Goal: Information Seeking & Learning: Learn about a topic

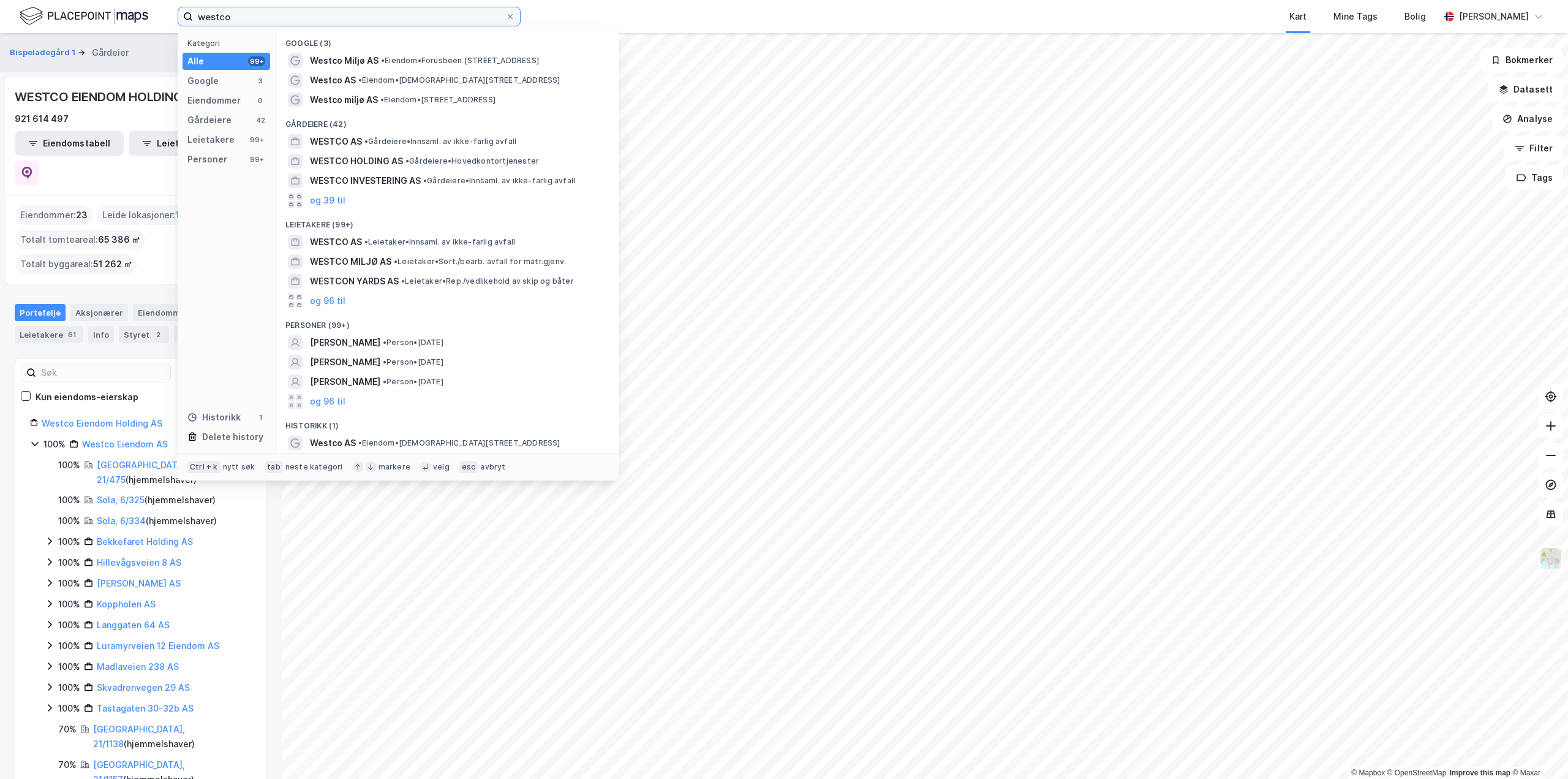
click at [238, 21] on input "westco" at bounding box center [349, 16] width 312 height 18
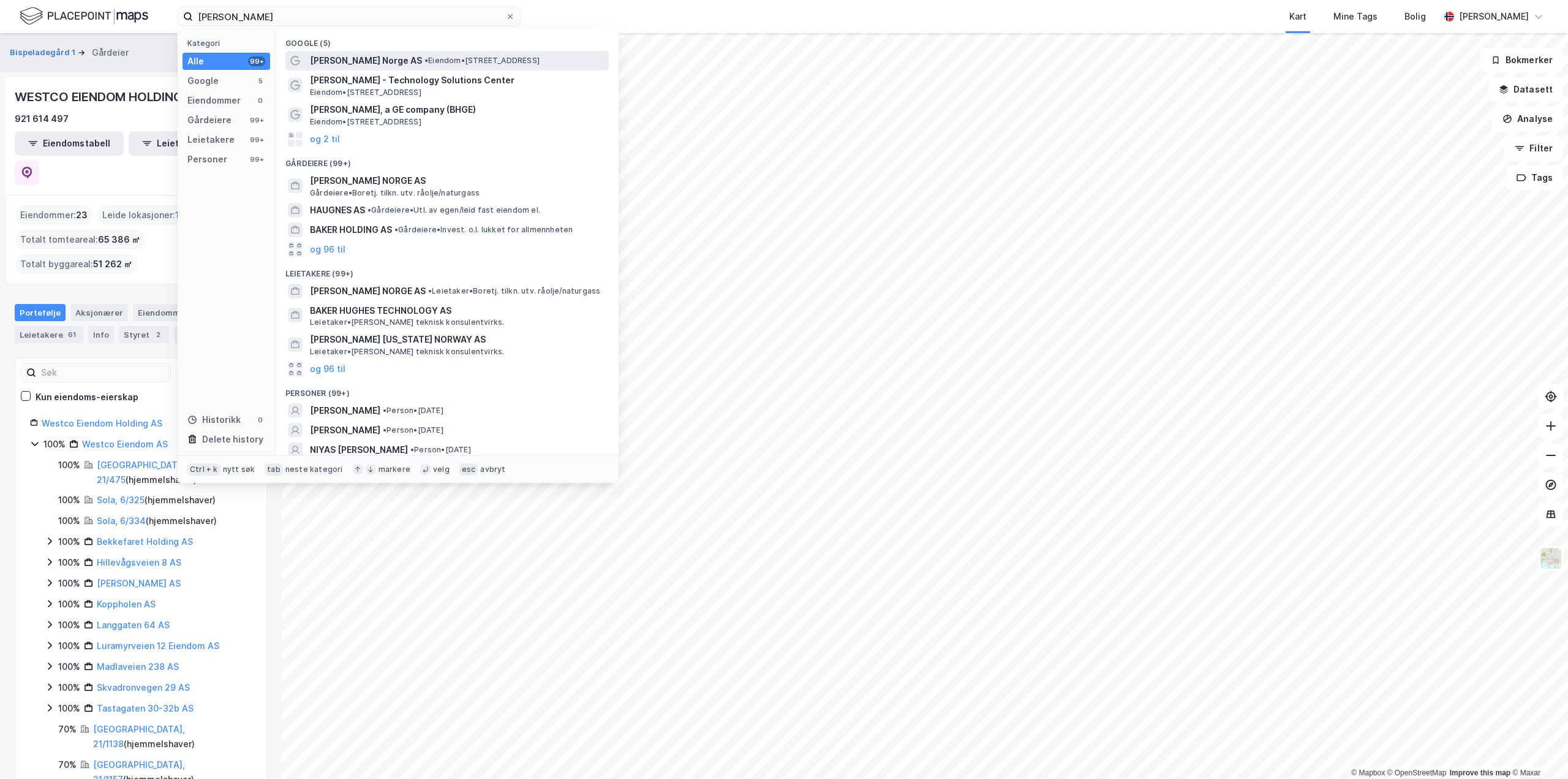
click at [364, 59] on span "[PERSON_NAME] Norge AS" at bounding box center [366, 61] width 112 height 15
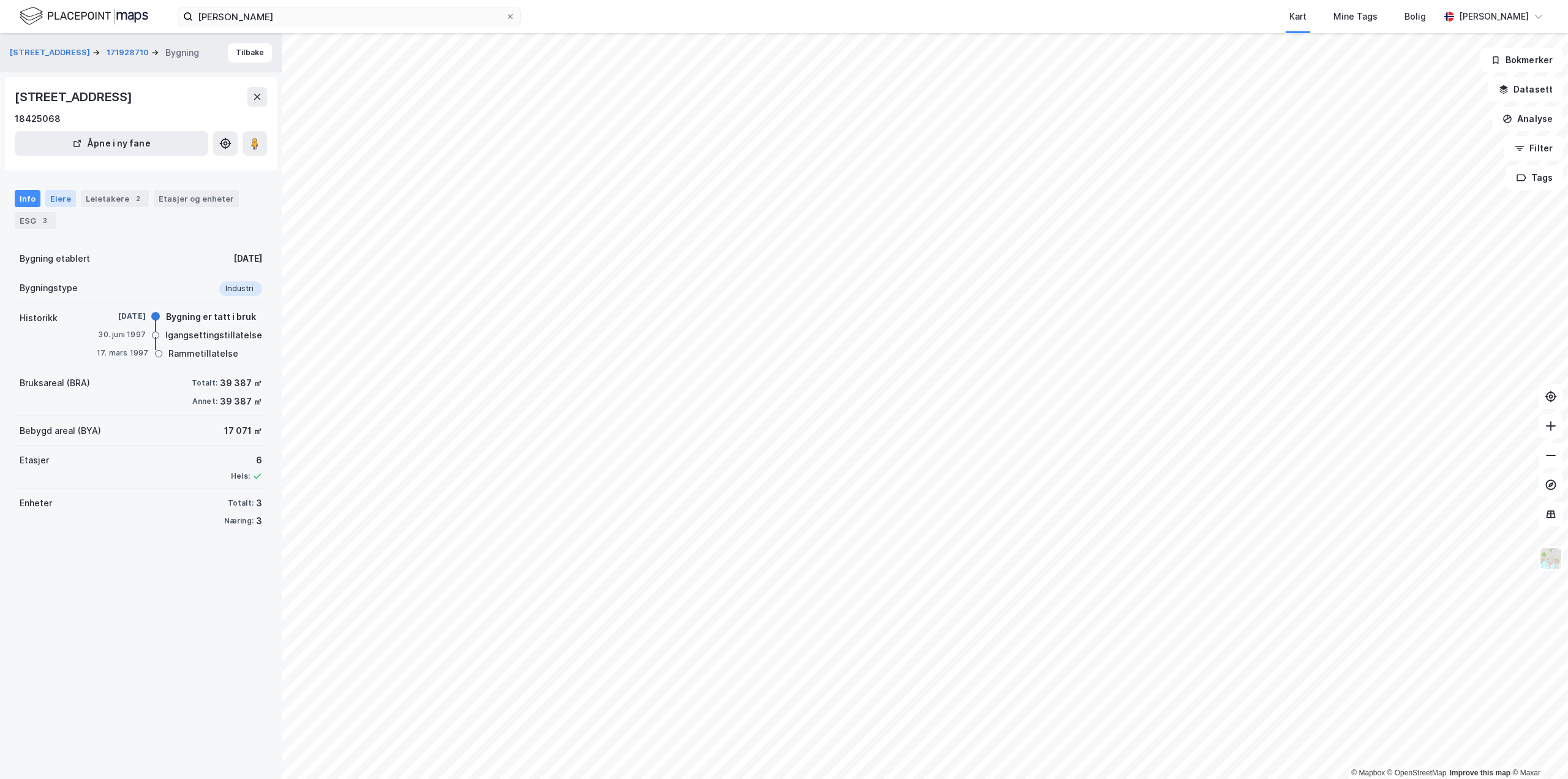
click at [56, 198] on div "Eiere" at bounding box center [60, 198] width 30 height 17
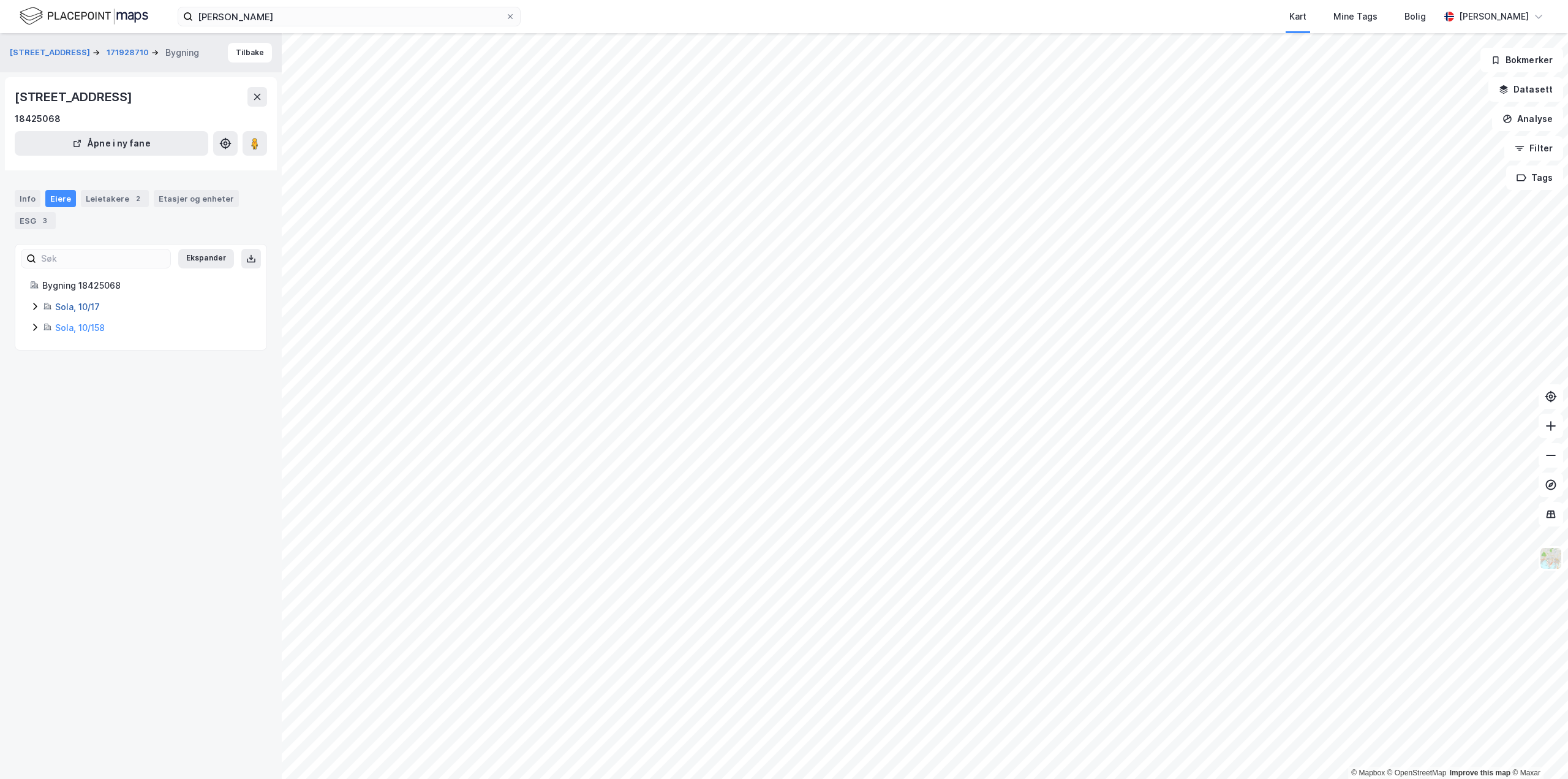
click at [74, 306] on link "Sola, 10/17" at bounding box center [78, 306] width 45 height 10
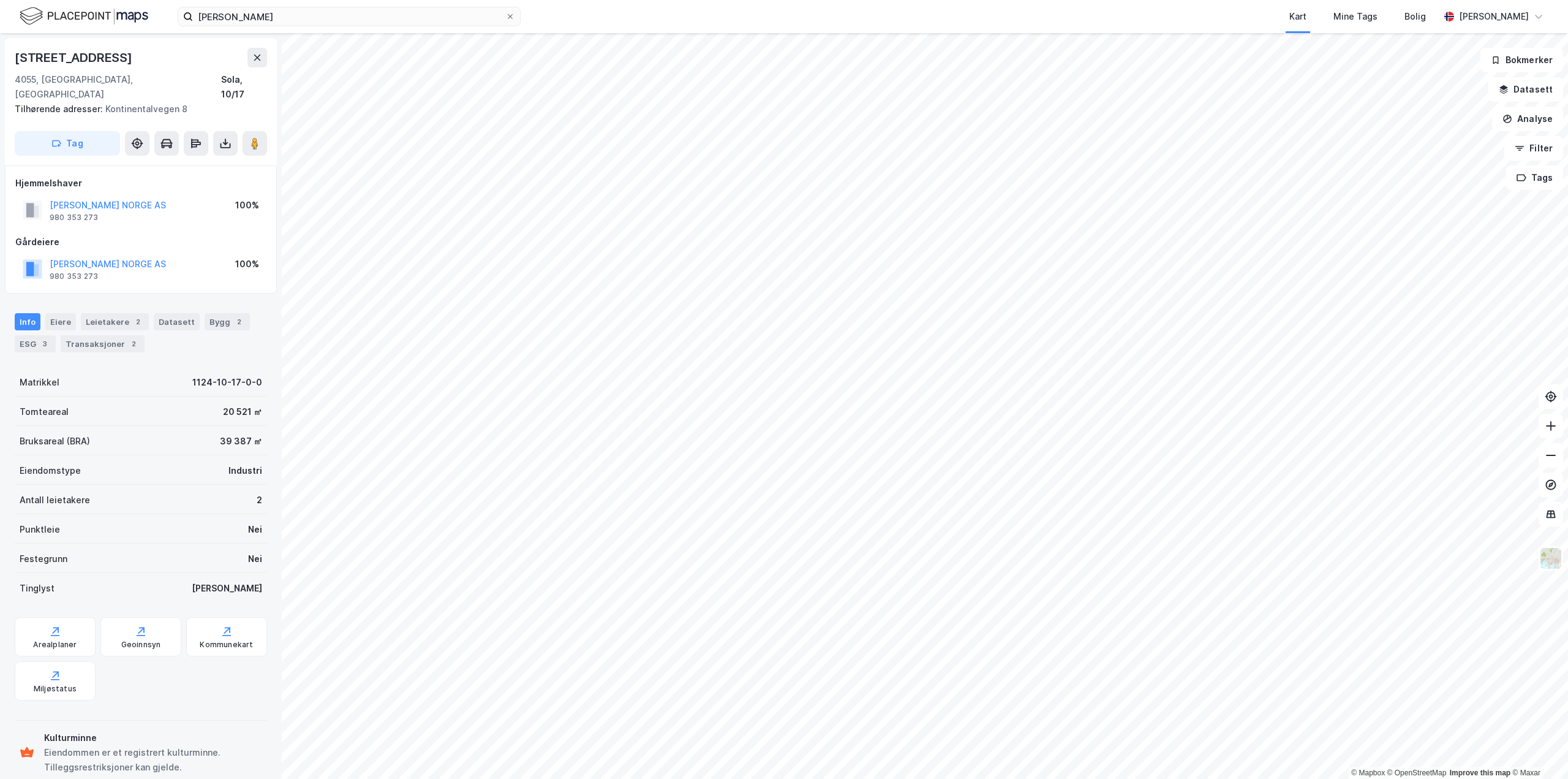
scroll to position [11, 0]
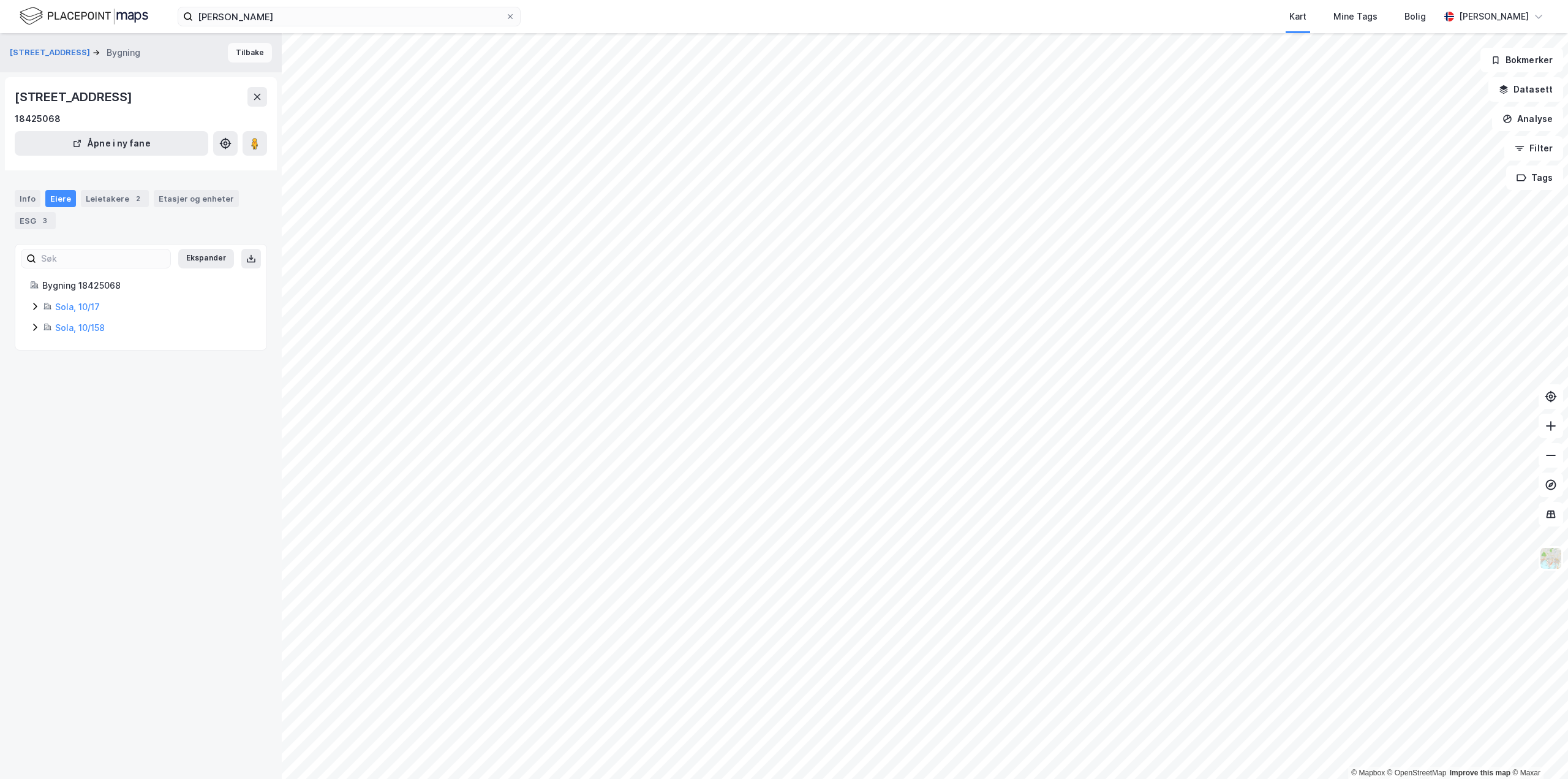
click at [236, 51] on button "Tilbake" at bounding box center [250, 53] width 44 height 20
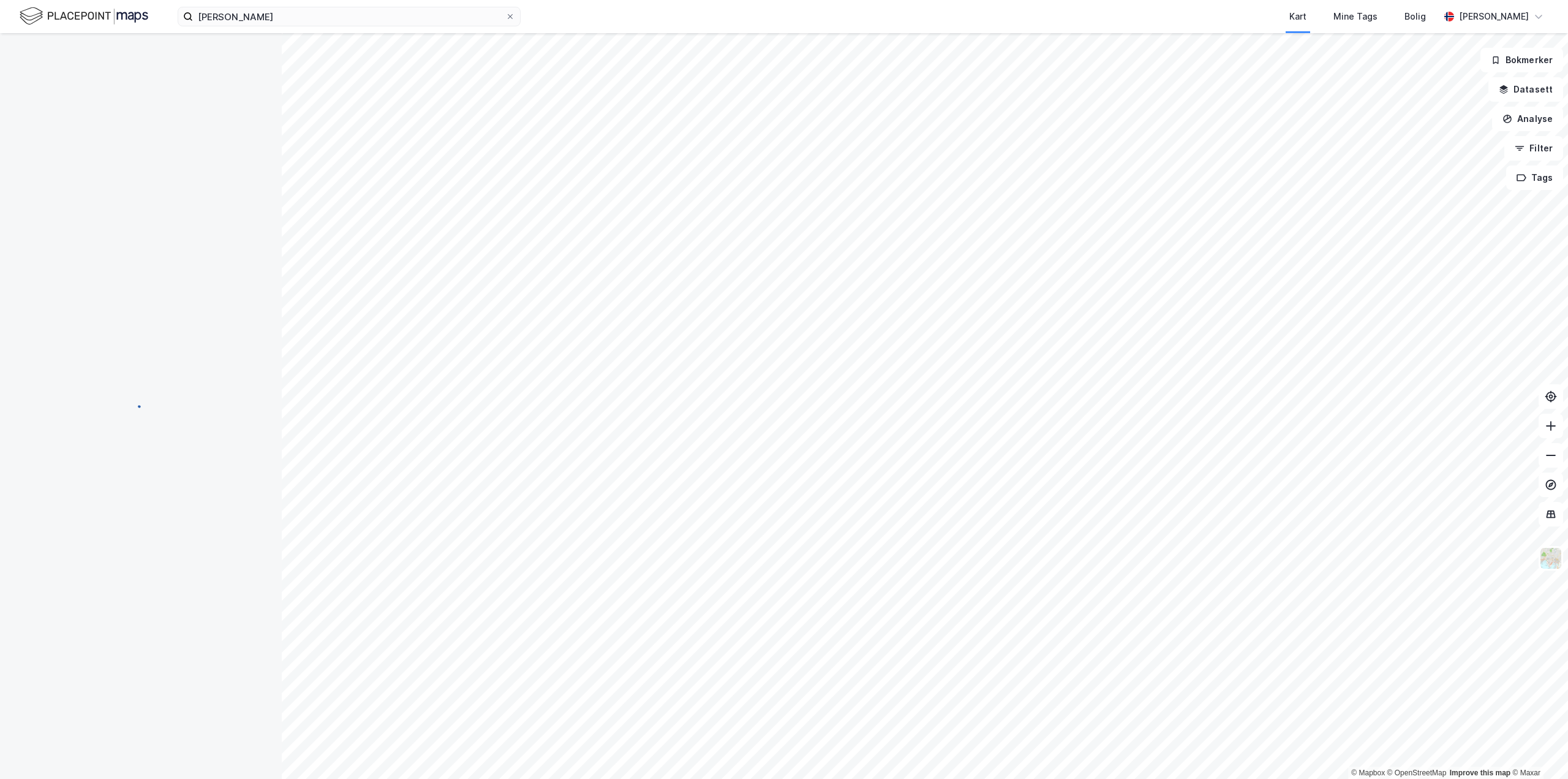
scroll to position [11, 0]
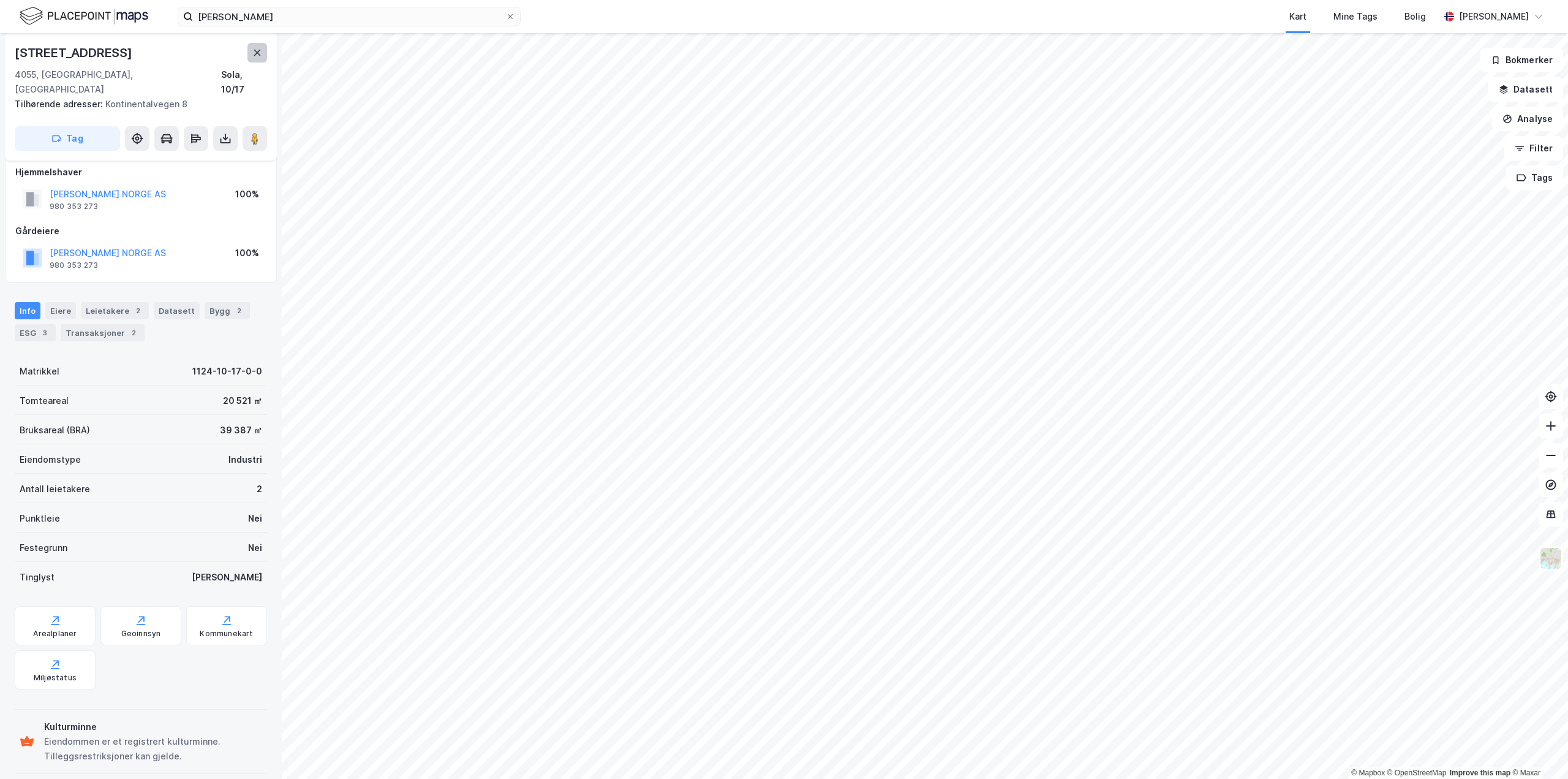
click at [258, 55] on icon at bounding box center [257, 53] width 10 height 10
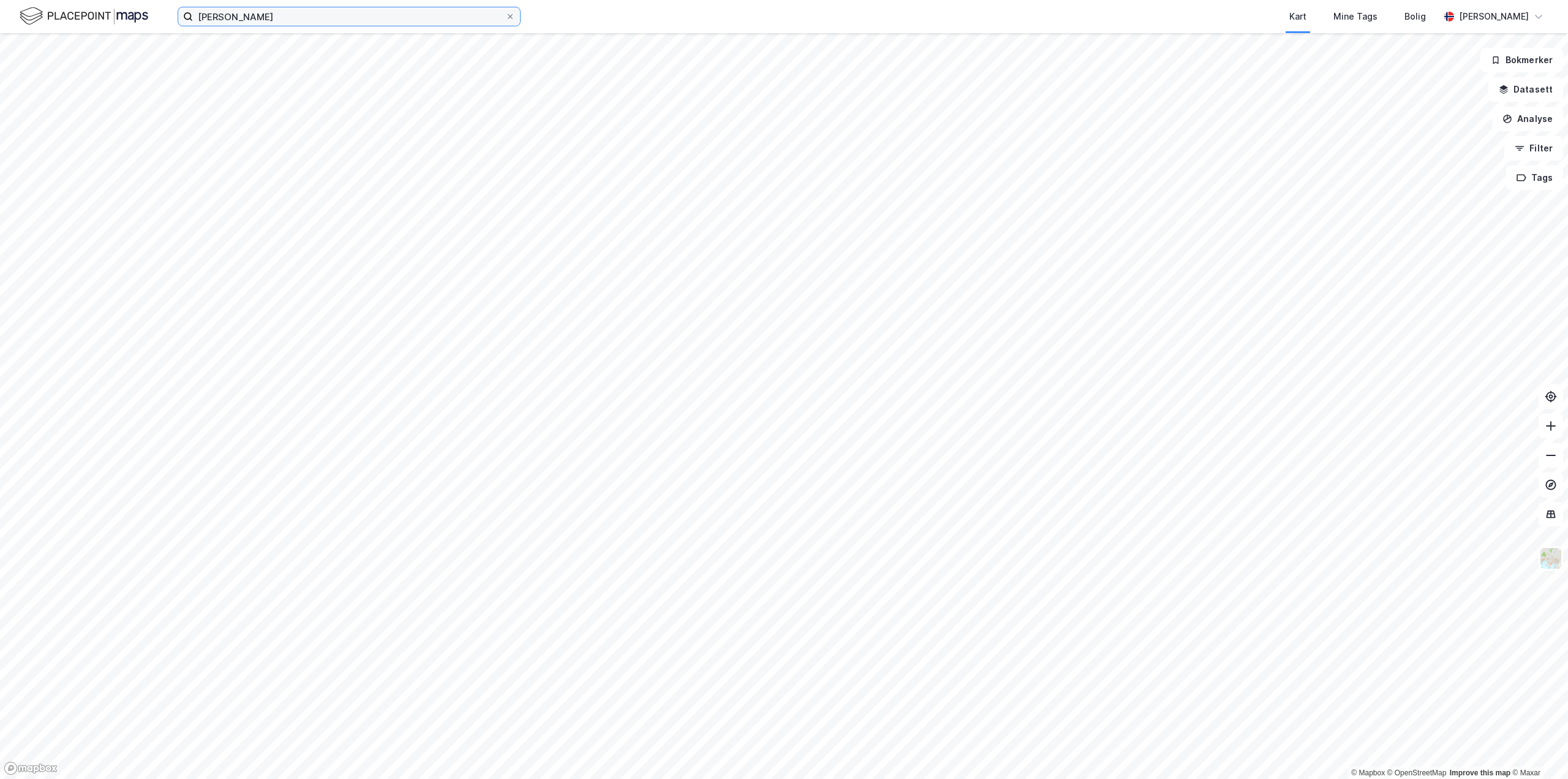
click at [259, 20] on input "[PERSON_NAME]" at bounding box center [349, 16] width 312 height 18
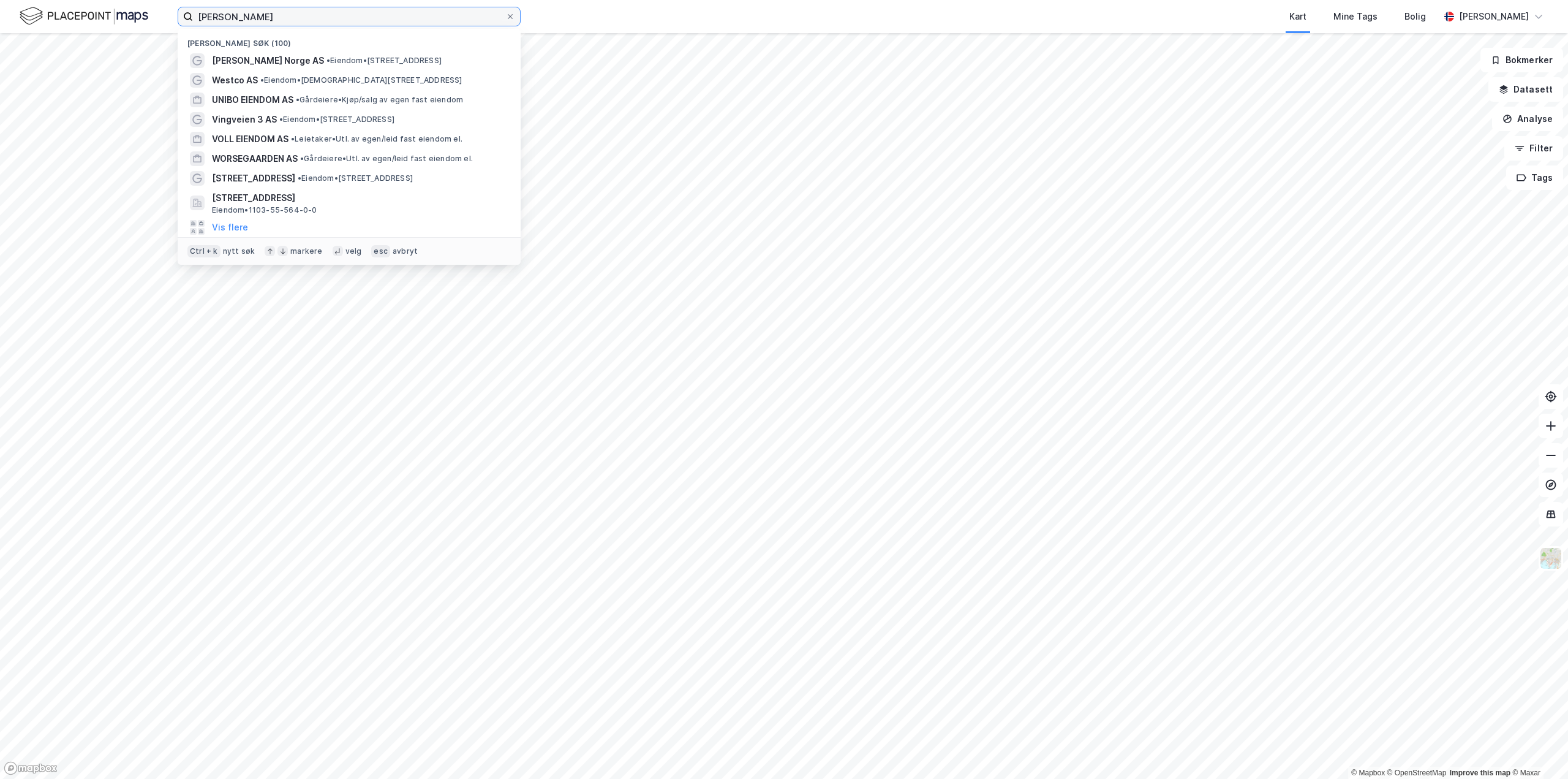
click at [259, 20] on input "[PERSON_NAME]" at bounding box center [349, 16] width 312 height 18
type input "vetco grey"
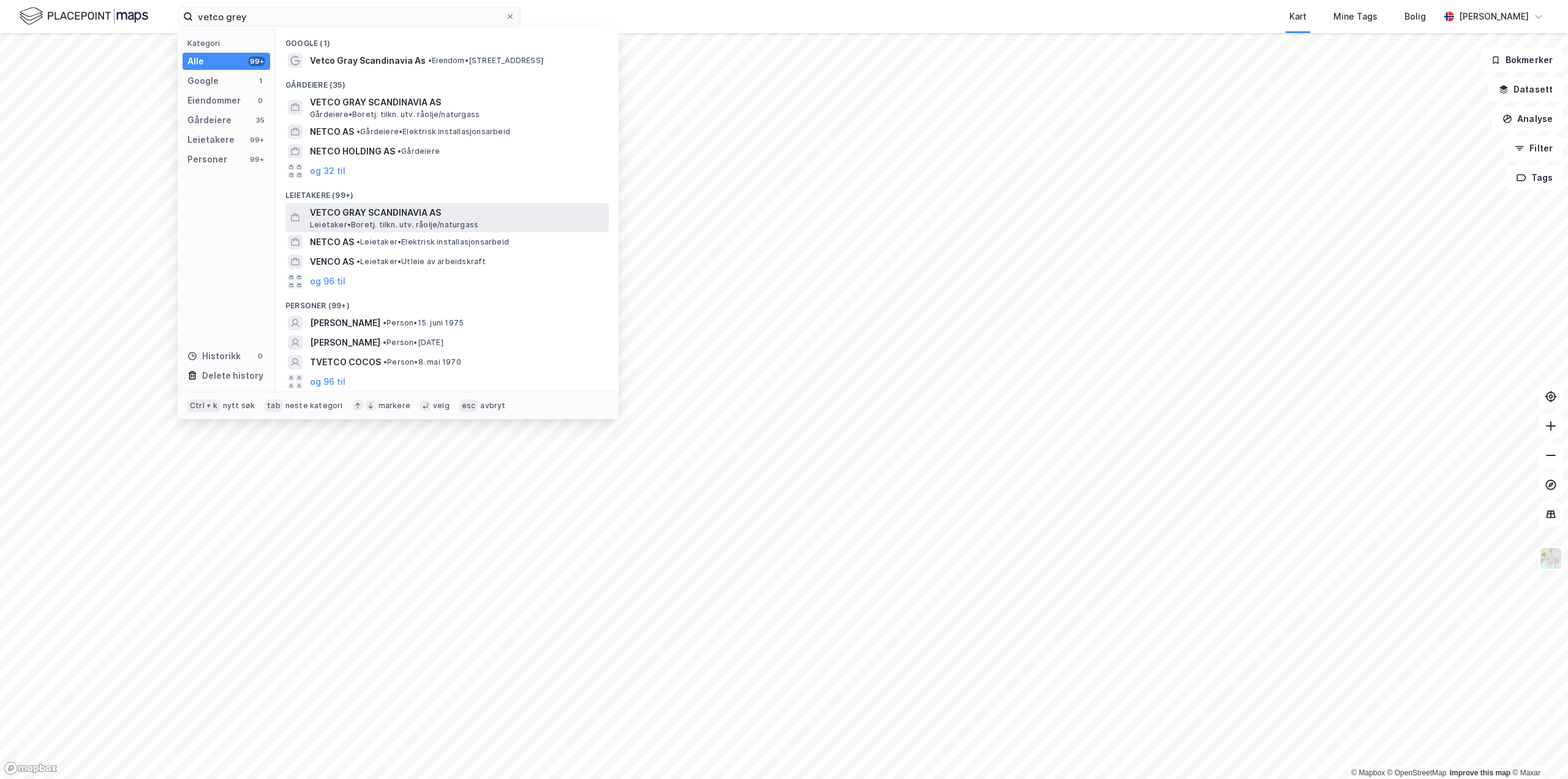
click at [361, 214] on span "VETCO GRAY SCANDINAVIA AS" at bounding box center [457, 212] width 294 height 15
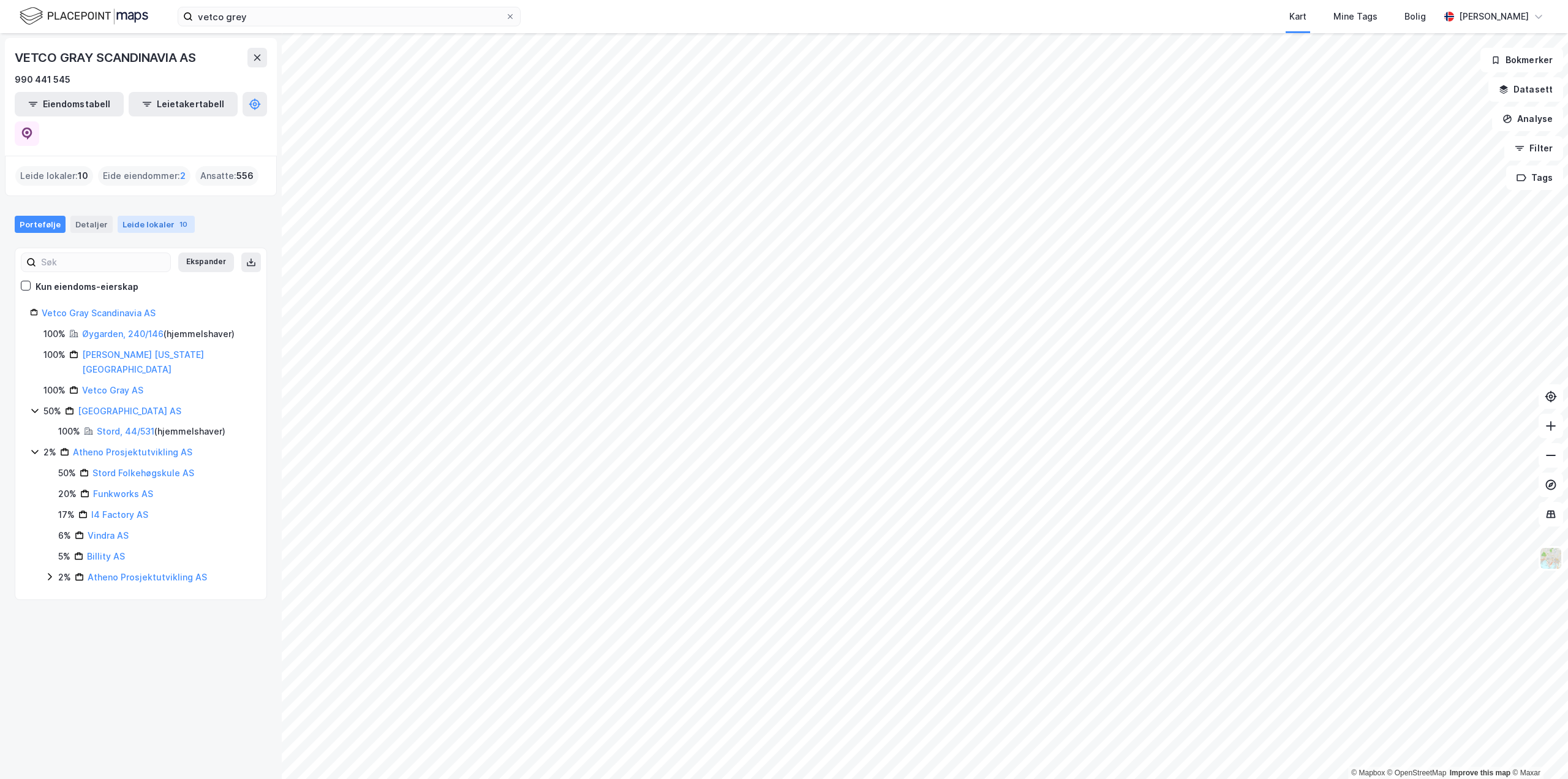
click at [161, 216] on div "Leide lokaler 10" at bounding box center [156, 224] width 77 height 17
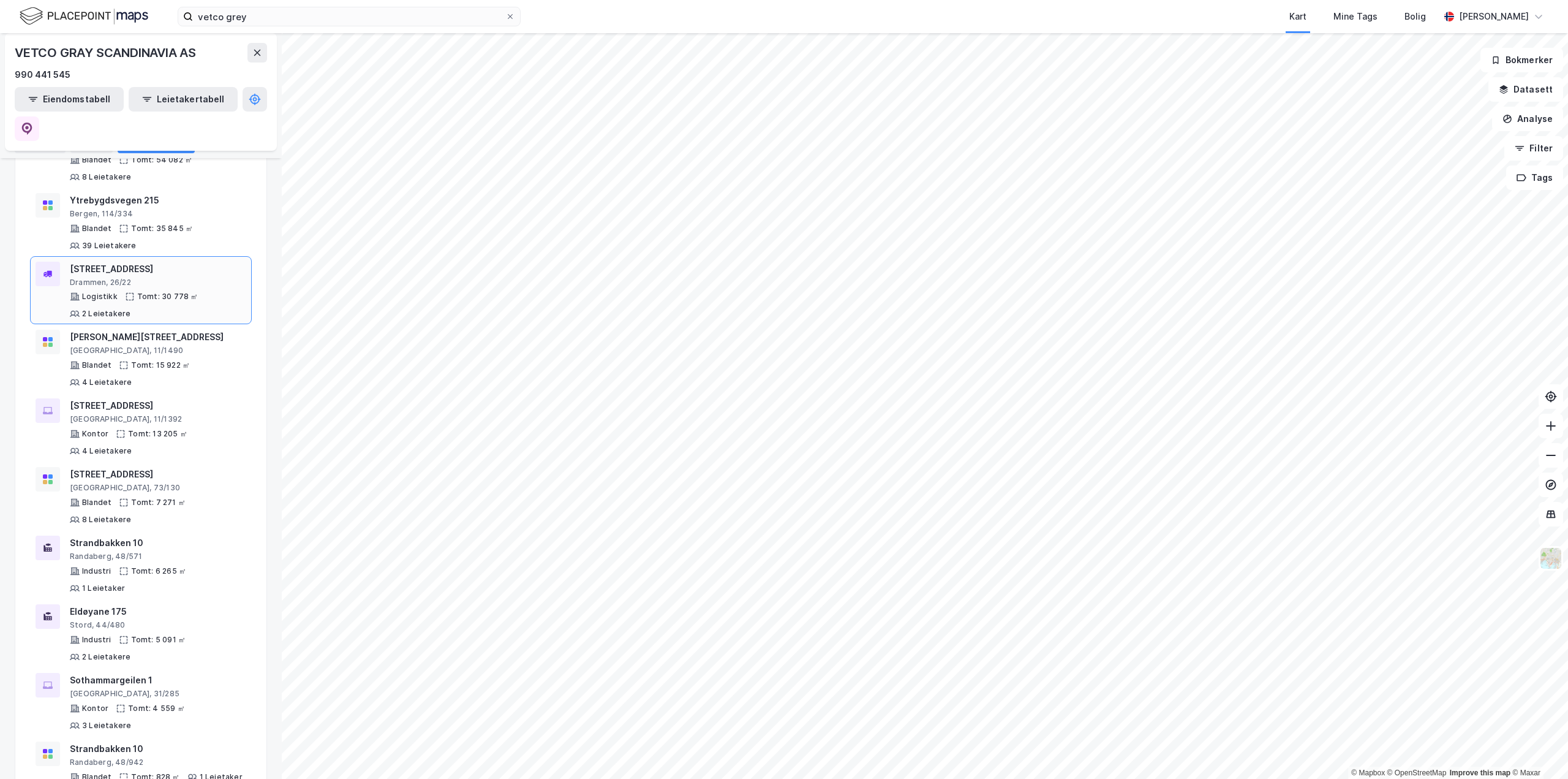
scroll to position [178, 0]
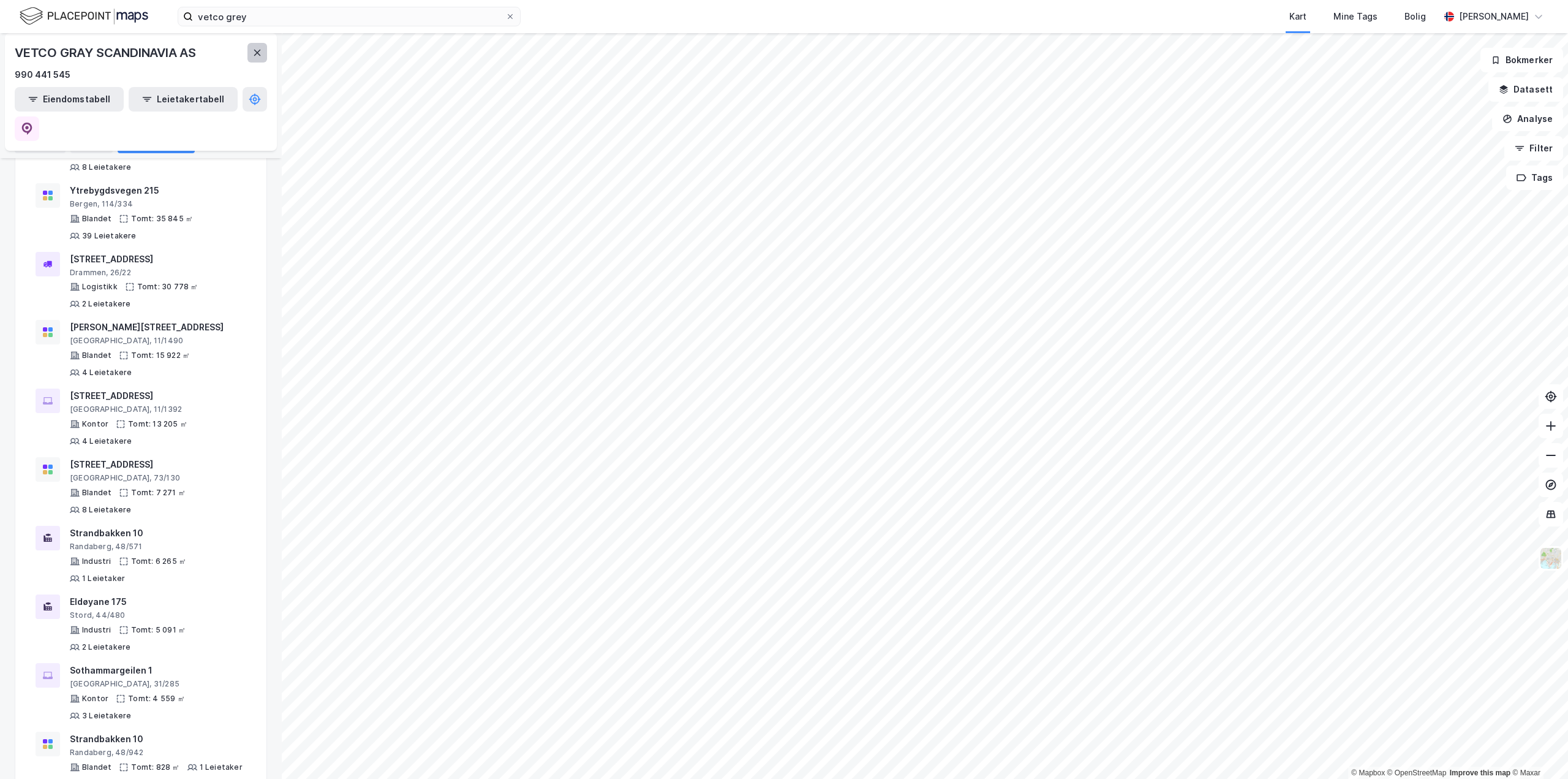
click at [256, 47] on button at bounding box center [257, 53] width 20 height 20
